Goal: Task Accomplishment & Management: Use online tool/utility

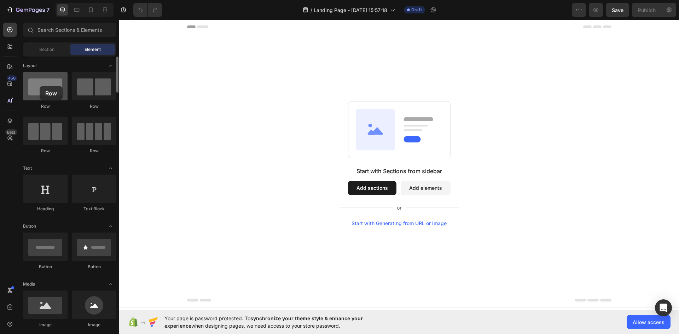
click at [40, 86] on div at bounding box center [45, 86] width 45 height 28
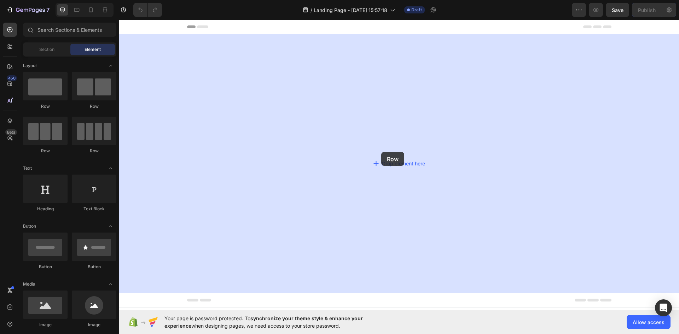
drag, startPoint x: 214, startPoint y: 115, endPoint x: 382, endPoint y: 151, distance: 172.0
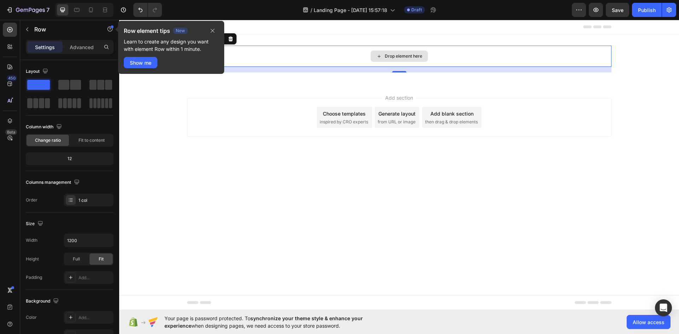
drag, startPoint x: 186, startPoint y: 106, endPoint x: 374, endPoint y: 52, distance: 196.4
drag, startPoint x: 213, startPoint y: 30, endPoint x: 92, endPoint y: 13, distance: 122.1
click at [213, 30] on icon "button" at bounding box center [213, 31] width 6 height 6
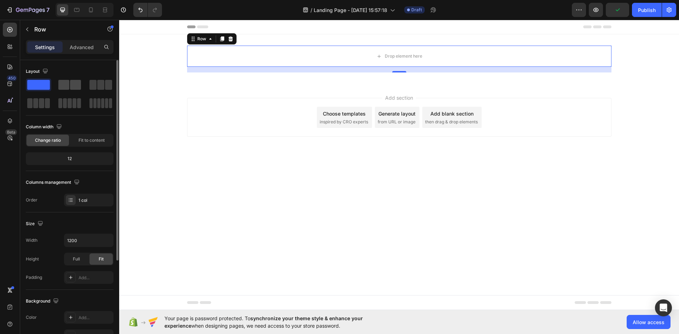
click at [75, 83] on span at bounding box center [75, 85] width 11 height 10
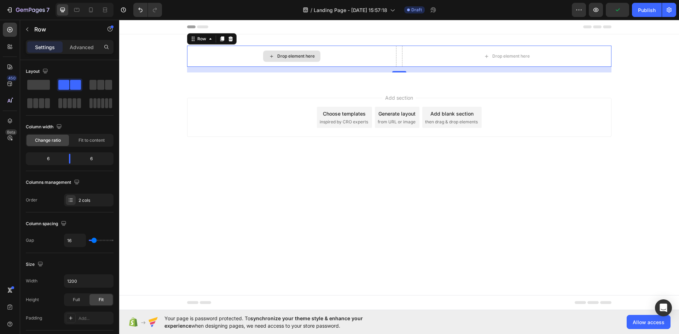
drag, startPoint x: 183, startPoint y: 105, endPoint x: 334, endPoint y: 56, distance: 158.3
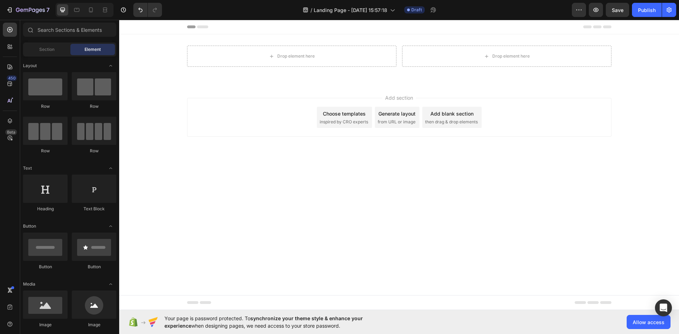
click at [271, 197] on body "Header Drop element here Drop element here Row Section 1 Root Start with Sectio…" at bounding box center [399, 165] width 560 height 290
click at [341, 58] on div "Drop element here" at bounding box center [291, 56] width 209 height 21
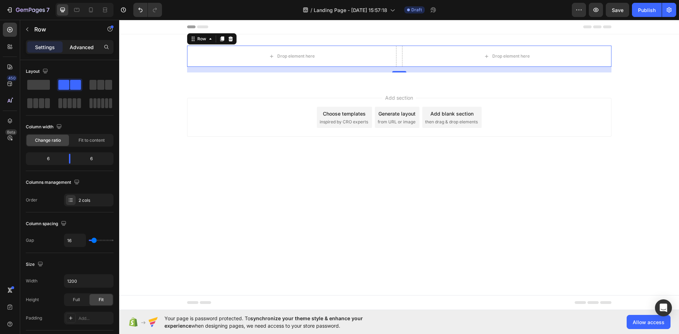
click at [86, 48] on p "Advanced" at bounding box center [82, 46] width 24 height 7
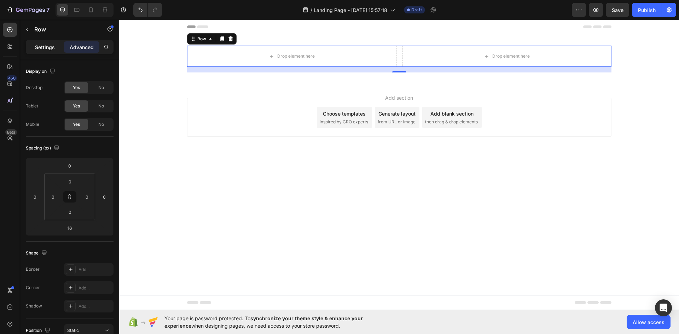
click at [47, 49] on p "Settings" at bounding box center [45, 46] width 20 height 7
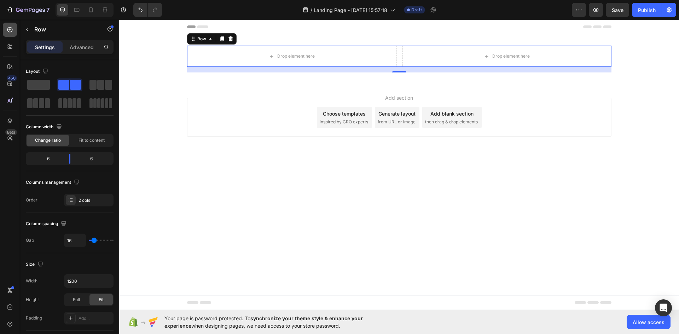
click at [12, 32] on icon at bounding box center [9, 29] width 7 height 7
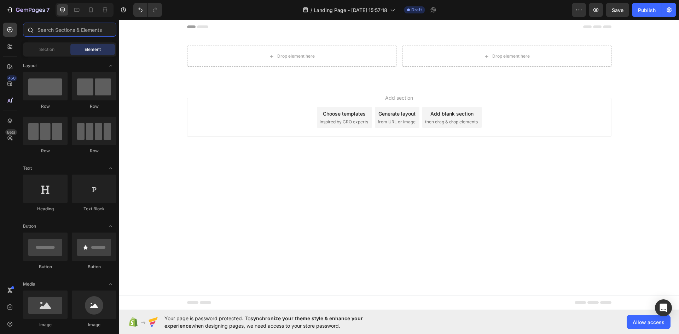
click at [60, 28] on input "text" at bounding box center [69, 30] width 93 height 14
click at [579, 10] on icon "button" at bounding box center [578, 10] width 1 height 1
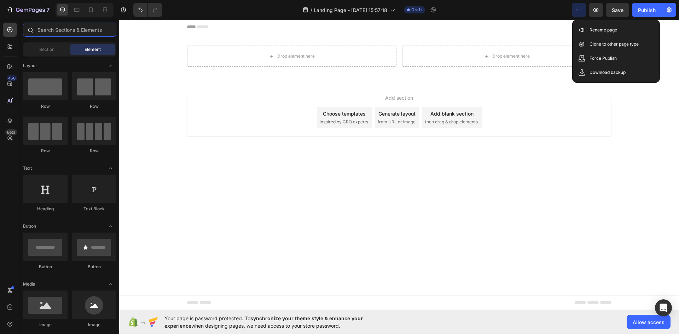
click at [66, 30] on input "text" at bounding box center [69, 30] width 93 height 14
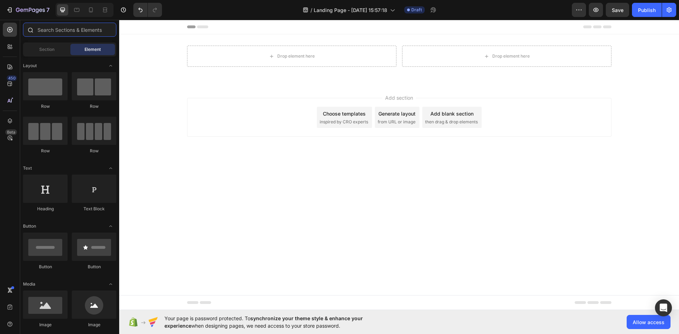
click at [51, 28] on input "text" at bounding box center [69, 30] width 93 height 14
click at [51, 45] on div "Section" at bounding box center [46, 49] width 45 height 11
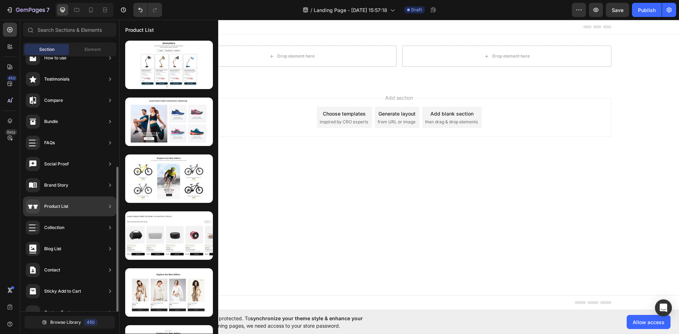
scroll to position [155, 0]
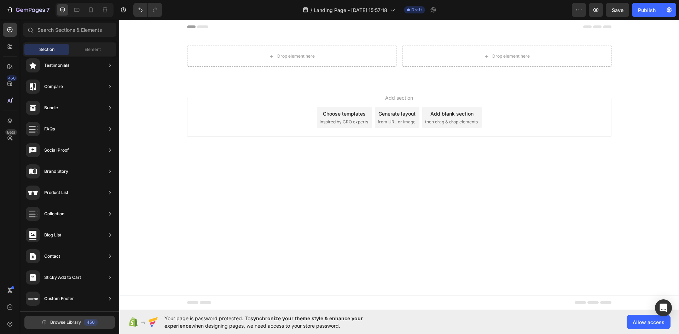
click at [78, 322] on span "Browse Library" at bounding box center [65, 322] width 31 height 6
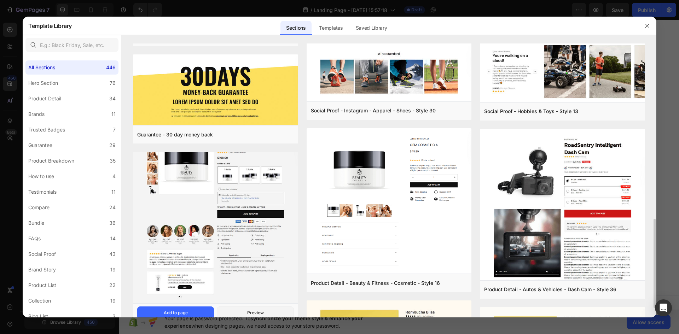
scroll to position [212, 0]
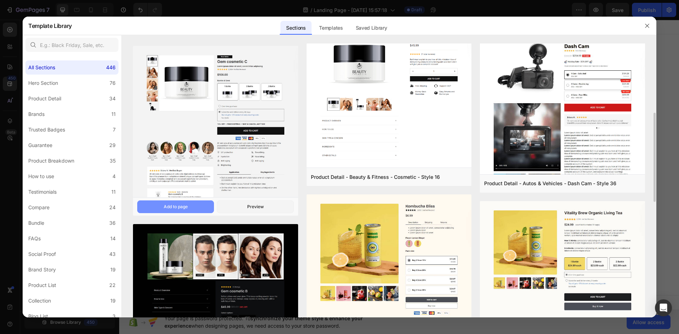
click at [183, 207] on div "Add to page" at bounding box center [176, 207] width 24 height 6
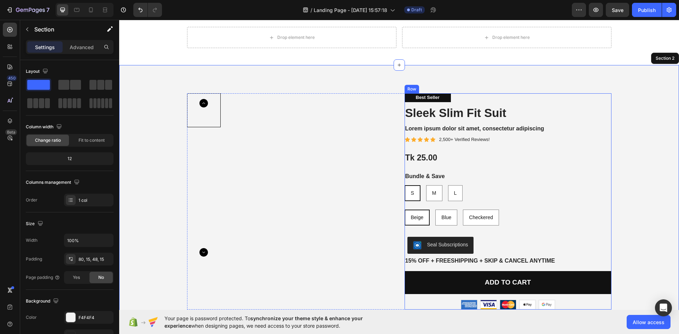
scroll to position [0, 0]
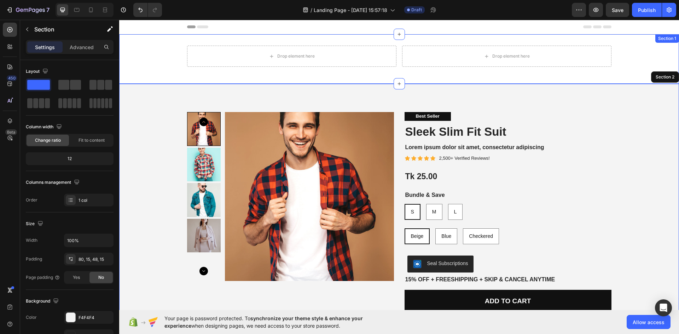
click at [347, 69] on div "Drop element here Drop element here Row" at bounding box center [399, 59] width 560 height 27
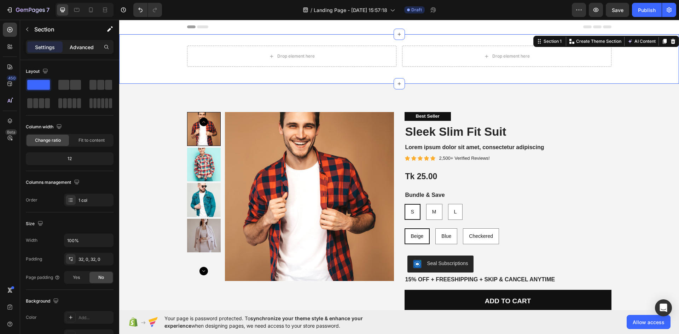
click at [82, 50] on p "Advanced" at bounding box center [82, 46] width 24 height 7
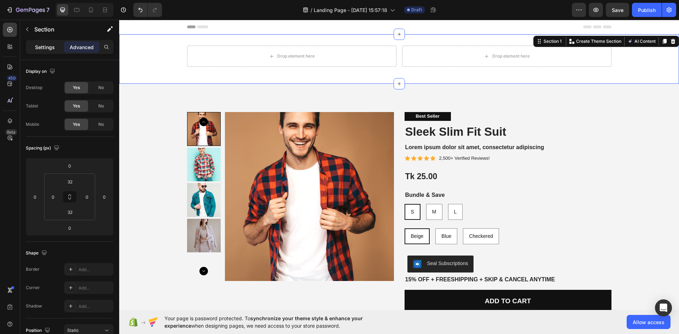
click at [53, 45] on p "Settings" at bounding box center [45, 46] width 20 height 7
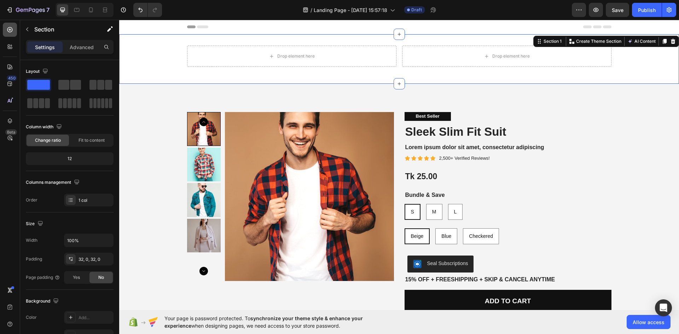
click at [13, 32] on div at bounding box center [10, 30] width 14 height 14
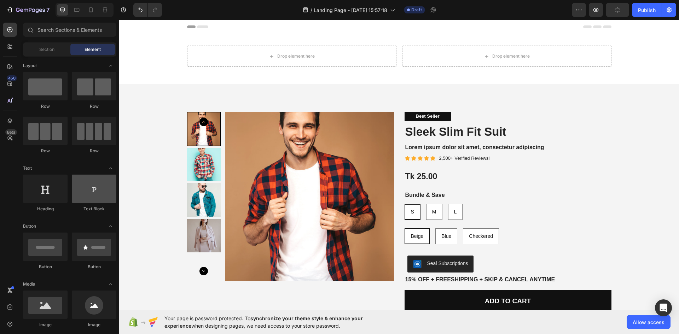
scroll to position [71, 0]
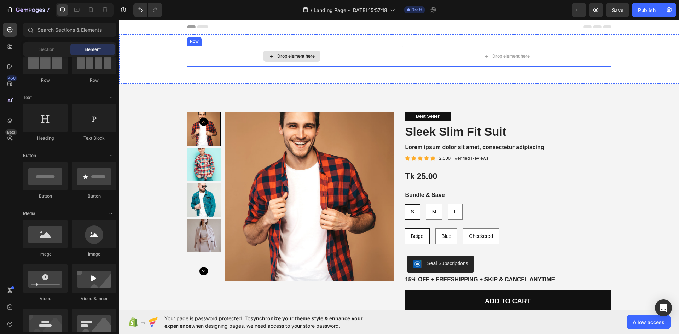
click at [290, 62] on div "Drop element here" at bounding box center [291, 56] width 57 height 11
click at [290, 57] on div "Drop element here" at bounding box center [295, 56] width 37 height 6
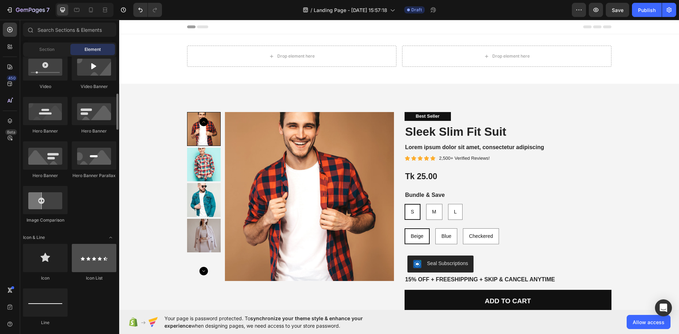
scroll to position [354, 0]
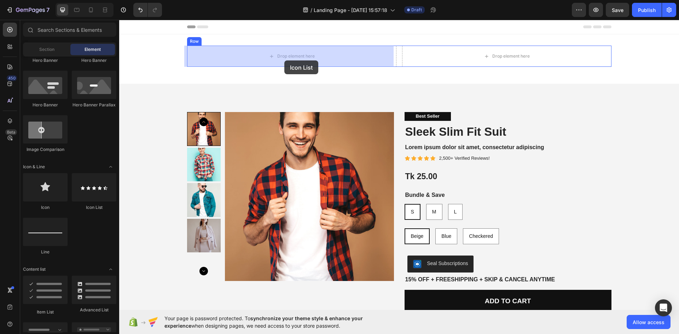
drag, startPoint x: 210, startPoint y: 216, endPoint x: 284, endPoint y: 60, distance: 172.1
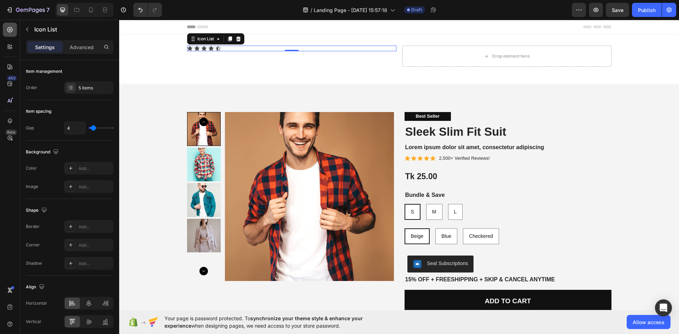
click at [10, 30] on icon at bounding box center [9, 29] width 7 height 7
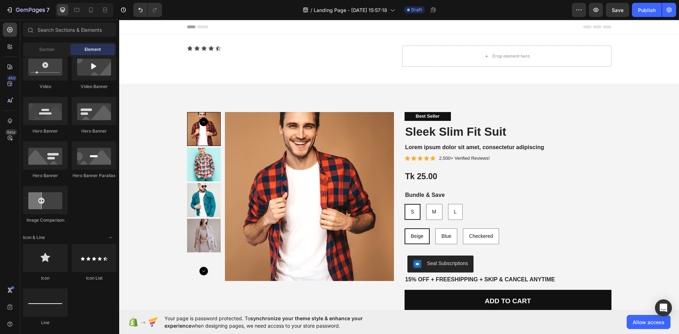
scroll to position [0, 0]
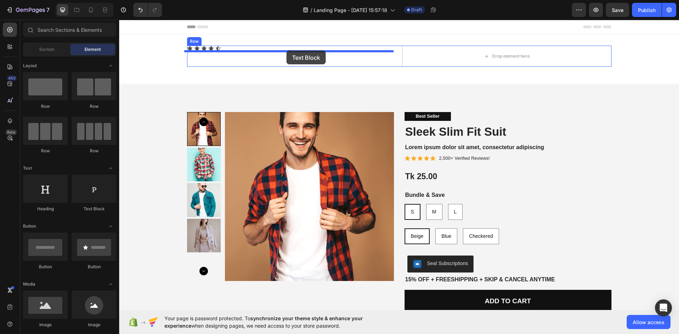
drag, startPoint x: 220, startPoint y: 221, endPoint x: 286, endPoint y: 51, distance: 183.4
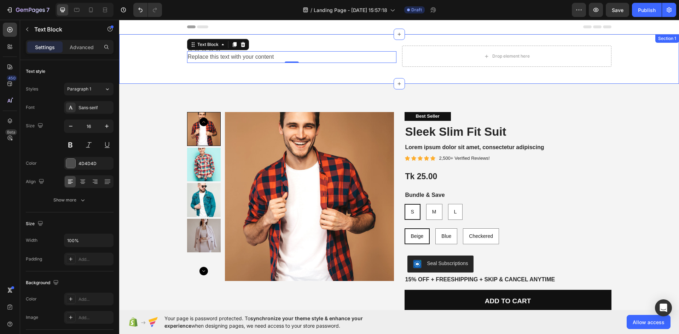
click at [161, 58] on div "Icon Icon Icon Icon Icon Icon List Replace this text with your content Text Blo…" at bounding box center [399, 59] width 560 height 27
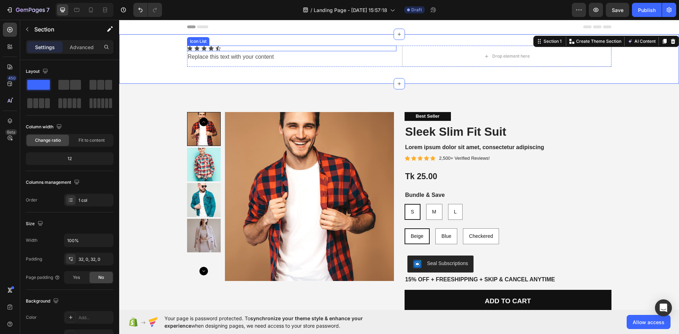
click at [252, 50] on div "Icon Icon Icon Icon Icon" at bounding box center [291, 49] width 209 height 6
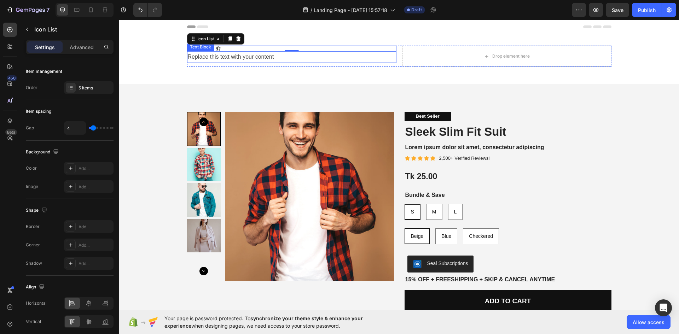
click at [251, 58] on div "Replace this text with your content" at bounding box center [291, 57] width 209 height 12
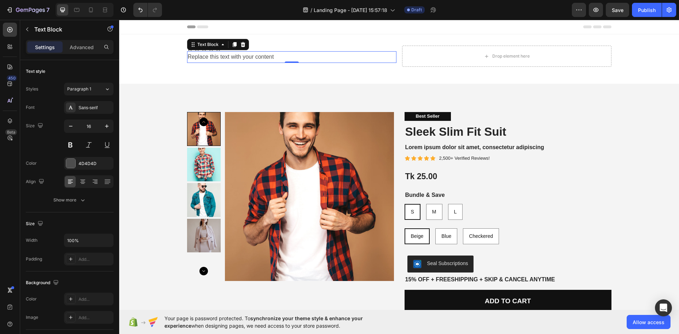
click at [293, 49] on div "Icon Icon Icon Icon Icon" at bounding box center [291, 49] width 209 height 6
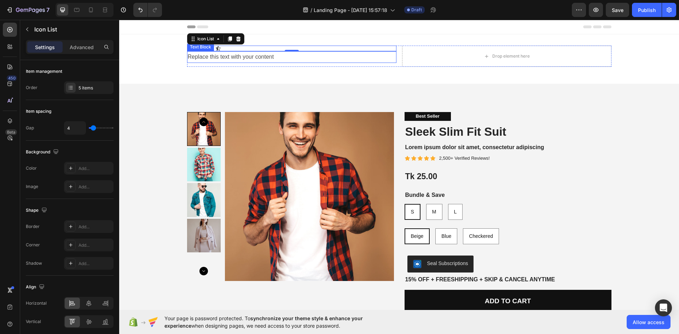
click at [332, 58] on div "Replace this text with your content" at bounding box center [291, 57] width 209 height 12
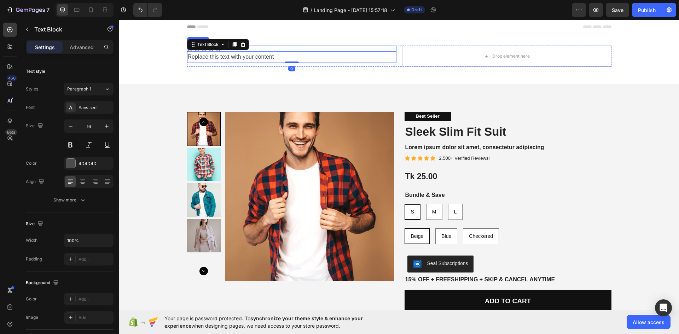
click at [336, 49] on div "Icon Icon Icon Icon Icon" at bounding box center [291, 49] width 209 height 6
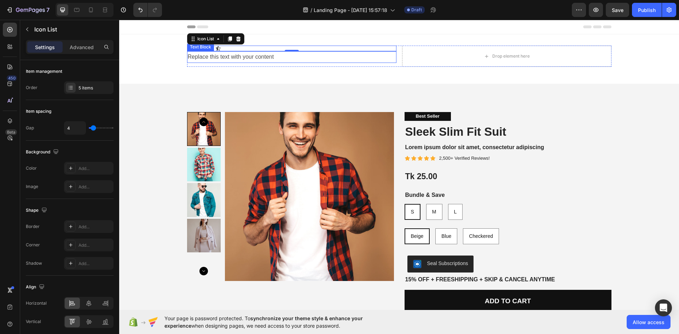
click at [193, 56] on div "Replace this text with your content" at bounding box center [291, 57] width 209 height 12
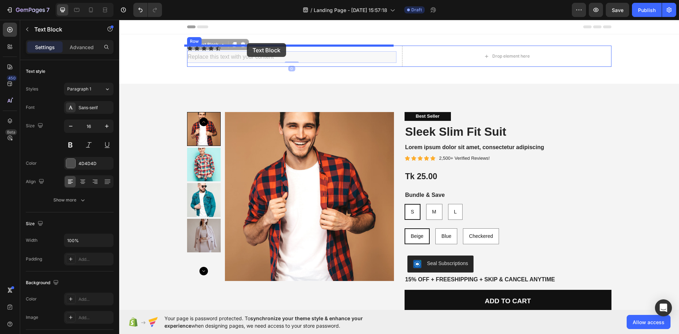
drag, startPoint x: 193, startPoint y: 45, endPoint x: 247, endPoint y: 43, distance: 54.1
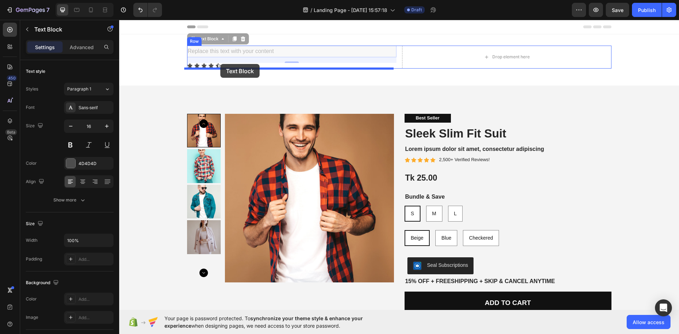
drag, startPoint x: 192, startPoint y: 41, endPoint x: 220, endPoint y: 64, distance: 36.2
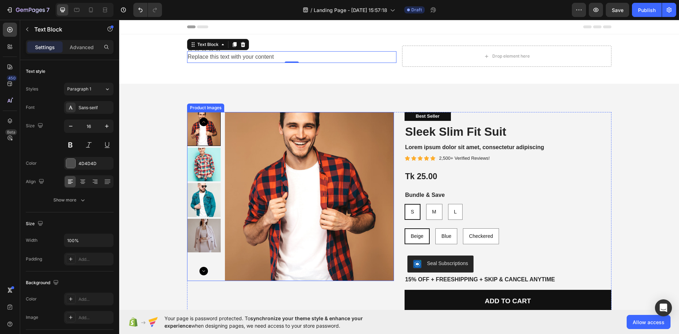
click at [279, 234] on img at bounding box center [309, 196] width 169 height 169
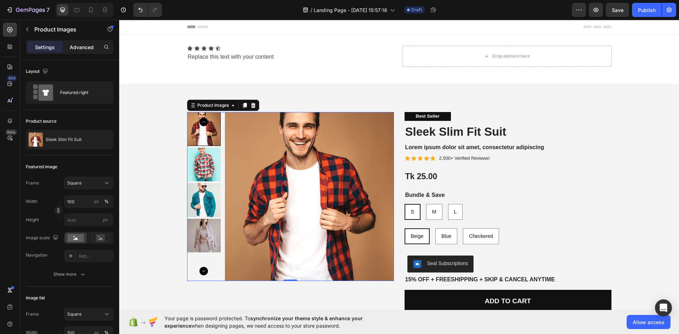
click at [82, 51] on p "Advanced" at bounding box center [82, 46] width 24 height 7
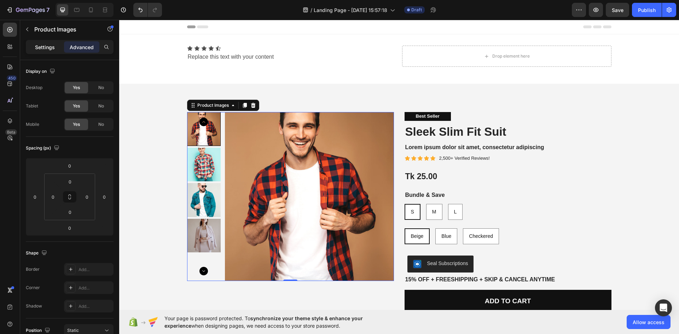
click at [44, 48] on p "Settings" at bounding box center [45, 46] width 20 height 7
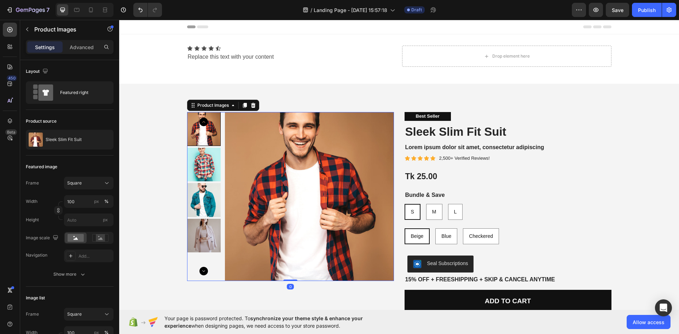
click at [365, 169] on img at bounding box center [309, 196] width 169 height 169
